Goal: Check status: Check status

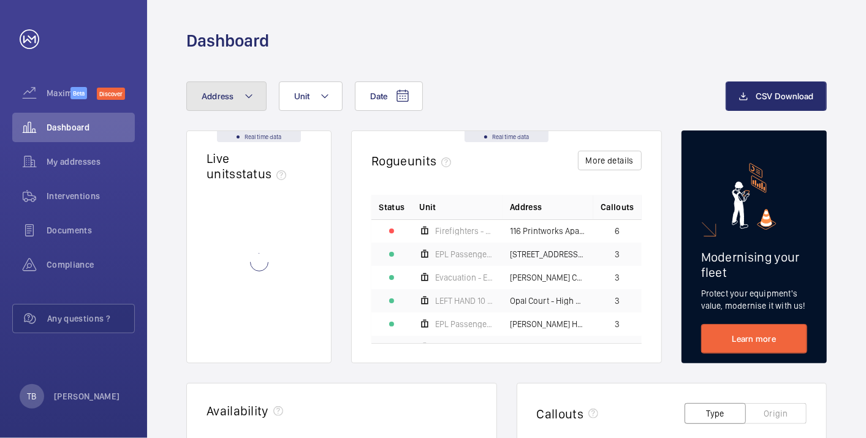
click at [238, 104] on button "Address" at bounding box center [226, 96] width 80 height 29
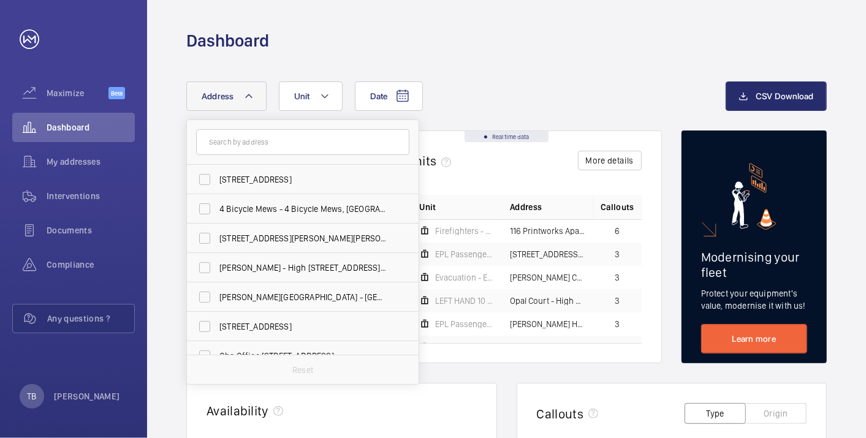
click at [505, 88] on div "Date Address [STREET_ADDRESS] 4 Bicycle Mews - 4 [STREET_ADDRESS][GEOGRAPHIC_DA…" at bounding box center [456, 96] width 540 height 29
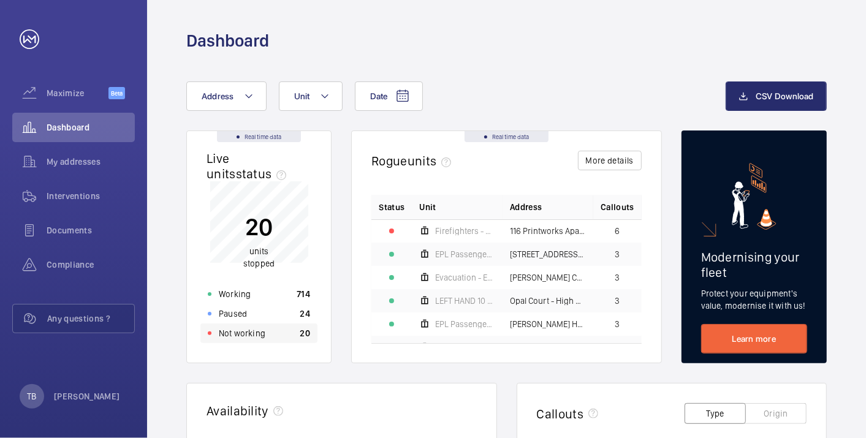
click at [279, 339] on div "Not working 20" at bounding box center [259, 334] width 117 height 20
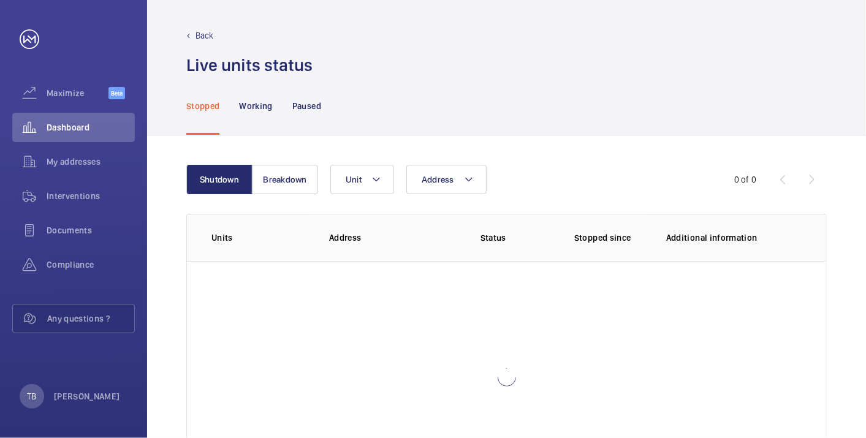
scroll to position [84, 0]
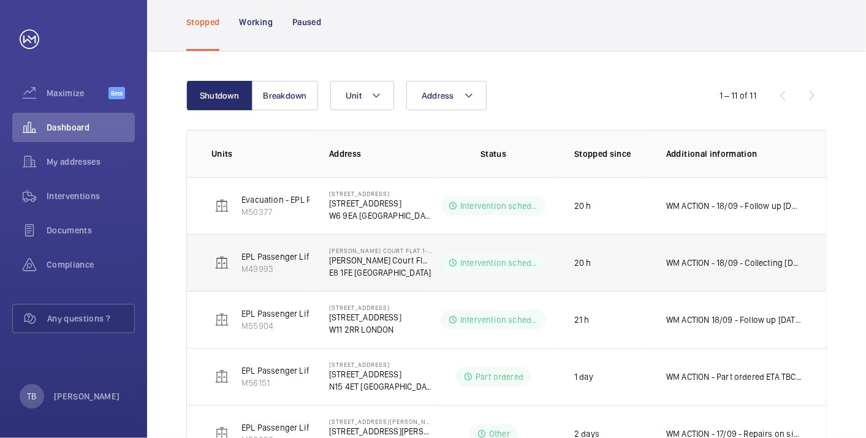
click at [775, 262] on p "WM ACTION - 18/09 - Collecting [DATE] to fit 17/09 - New lock required" at bounding box center [735, 263] width 136 height 12
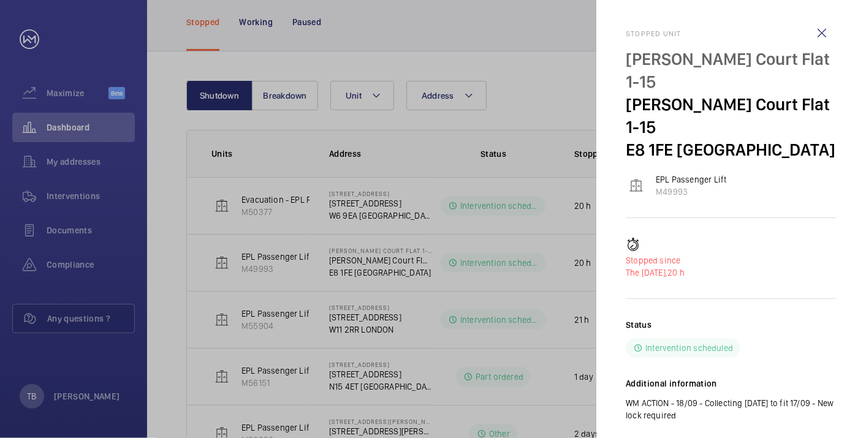
click at [445, 49] on div at bounding box center [433, 219] width 866 height 438
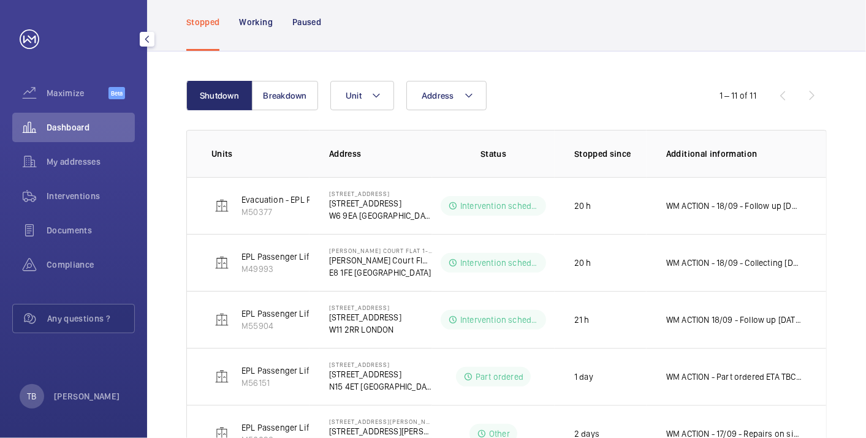
click at [63, 136] on div "Dashboard" at bounding box center [73, 127] width 123 height 29
